Goal: Task Accomplishment & Management: Manage account settings

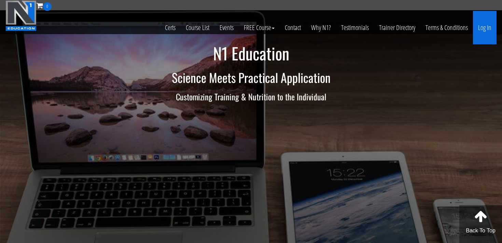
click at [485, 30] on link "Log In" at bounding box center [485, 27] width 24 height 33
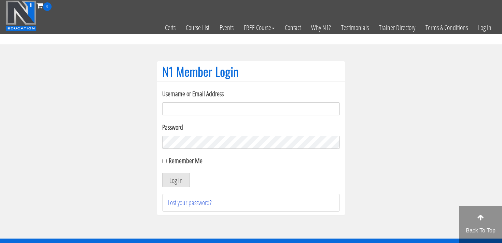
click at [215, 108] on input "Username or Email Address" at bounding box center [251, 108] width 178 height 13
type input "PATSALIS19932@HOTMAIL.COM"
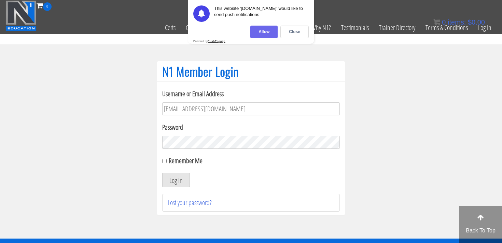
click at [260, 33] on div "Allow" at bounding box center [263, 32] width 27 height 13
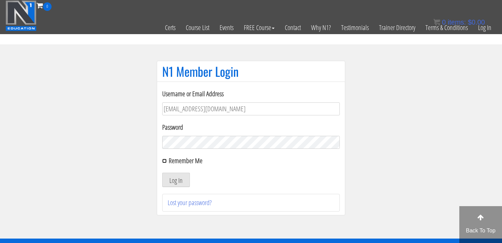
click at [165, 161] on input "Remember Me" at bounding box center [164, 161] width 4 height 4
checkbox input "true"
click at [173, 181] on button "Log In" at bounding box center [176, 180] width 28 height 14
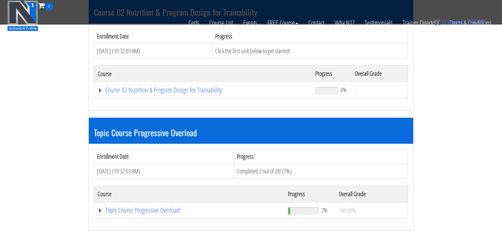
scroll to position [465, 0]
